Goal: Navigation & Orientation: Find specific page/section

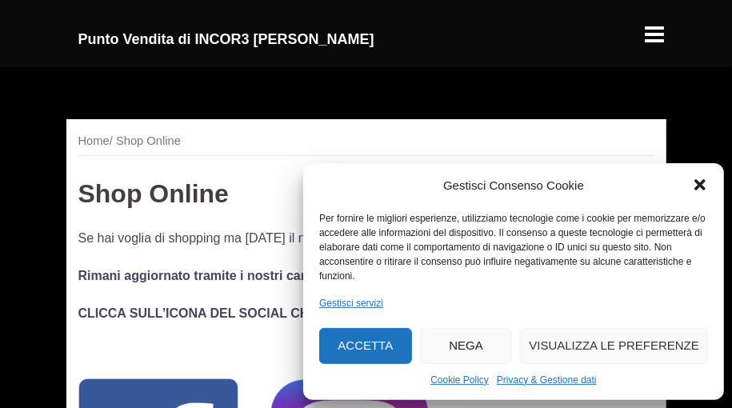
click at [381, 346] on button "Accetta" at bounding box center [365, 346] width 93 height 36
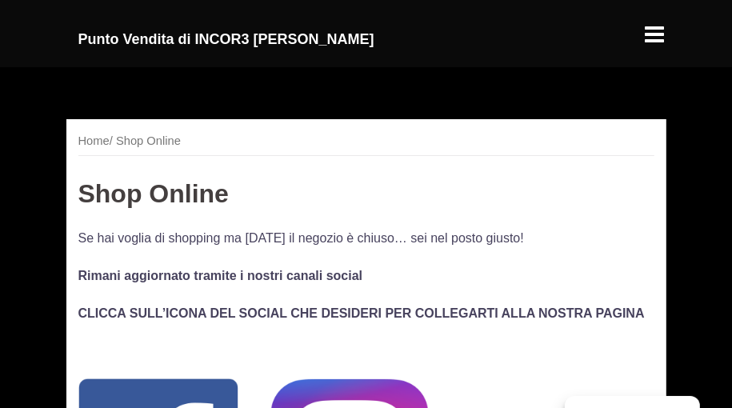
click at [647, 34] on div at bounding box center [655, 27] width 22 height 22
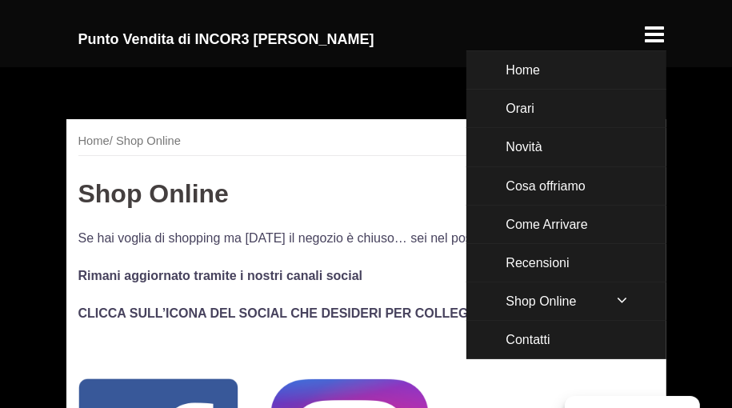
click at [538, 149] on link "Novità" at bounding box center [566, 147] width 200 height 38
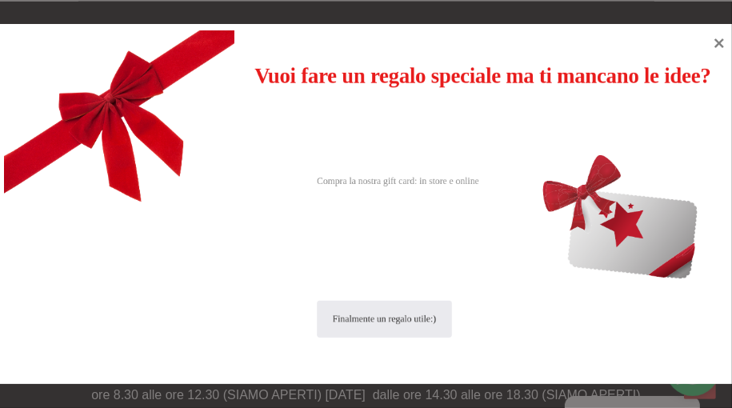
scroll to position [997, 0]
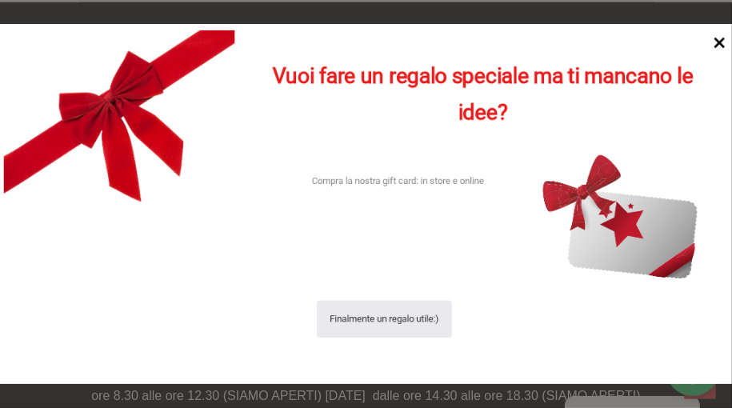
click at [719, 43] on icon at bounding box center [719, 43] width 11 height 11
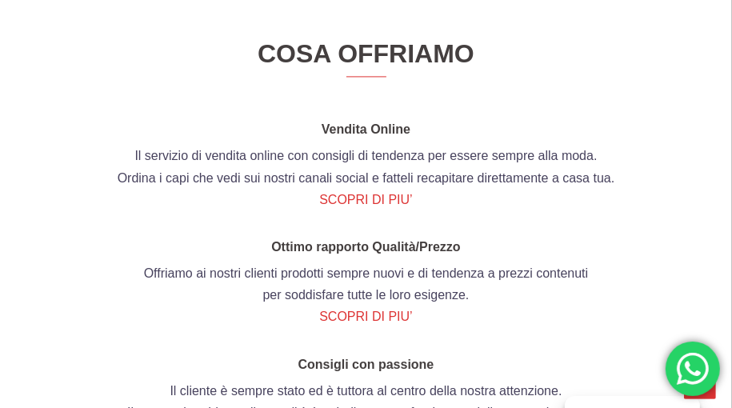
scroll to position [1802, 0]
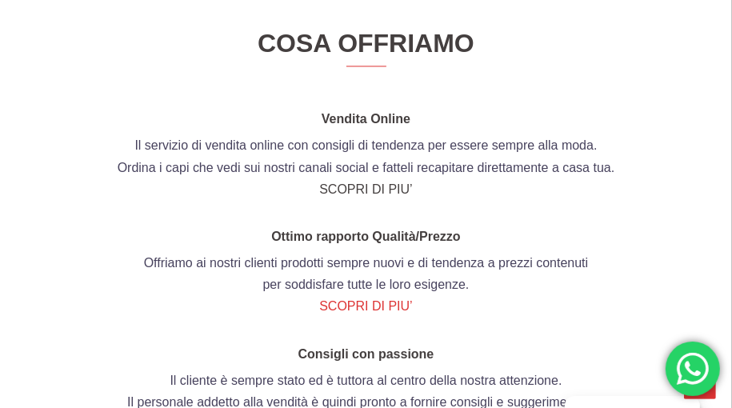
click at [391, 196] on link "SCOPRI DI PIU’" at bounding box center [365, 189] width 93 height 14
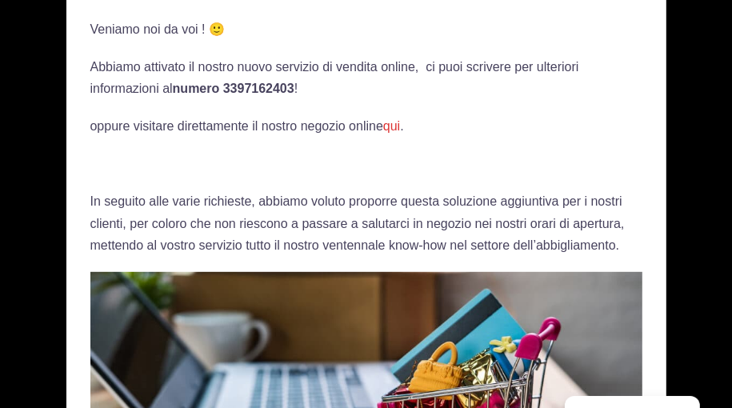
scroll to position [306, 0]
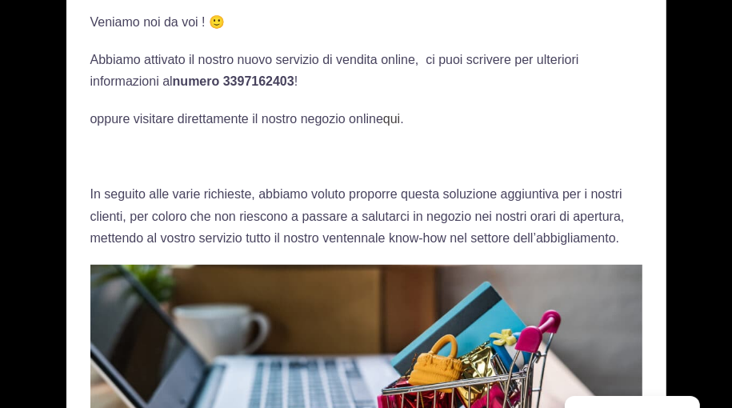
click at [389, 118] on link "qui" at bounding box center [391, 119] width 17 height 14
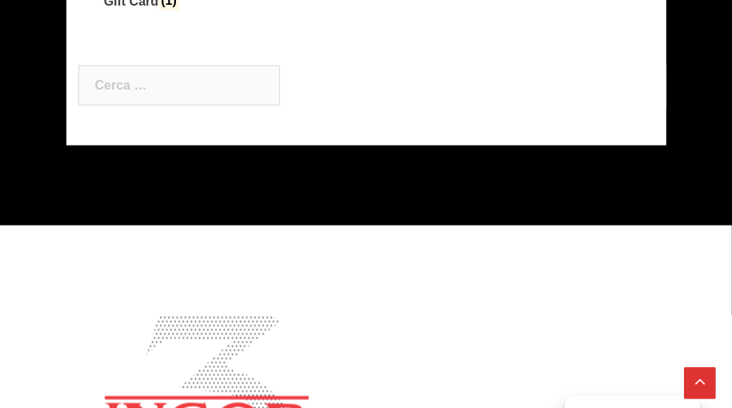
scroll to position [1109, 0]
